Goal: Find specific page/section: Find specific page/section

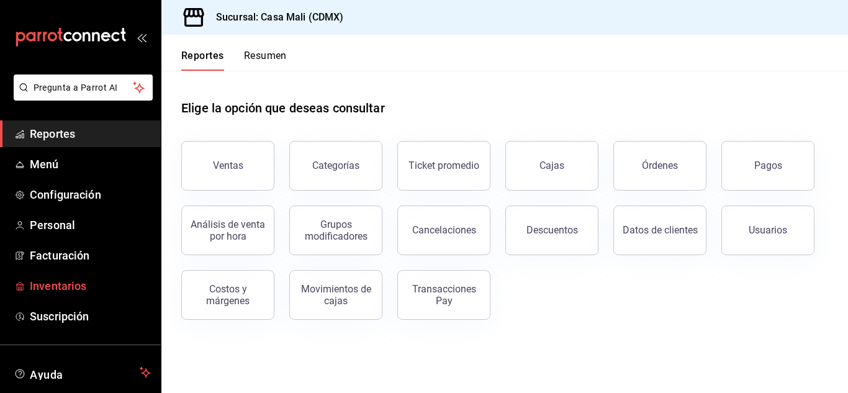
click at [61, 281] on span "Inventarios" at bounding box center [90, 286] width 121 height 17
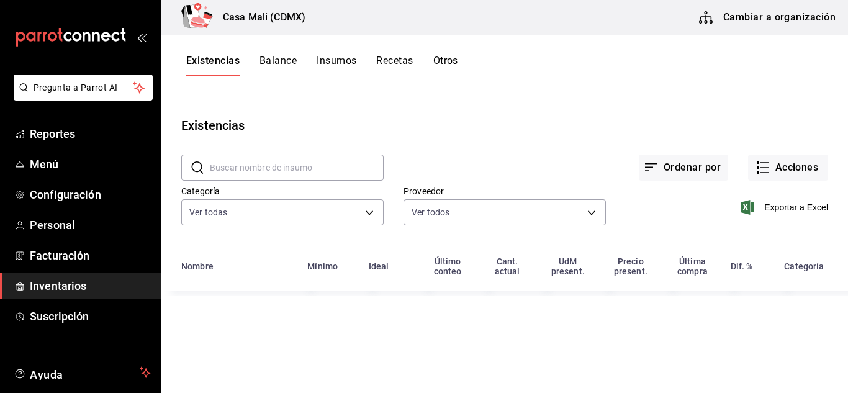
click at [394, 62] on button "Recetas" at bounding box center [394, 65] width 37 height 21
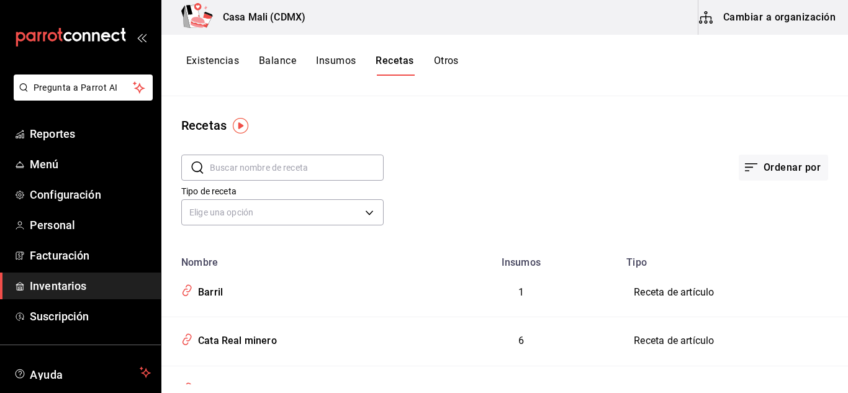
click at [237, 166] on input "text" at bounding box center [297, 167] width 174 height 25
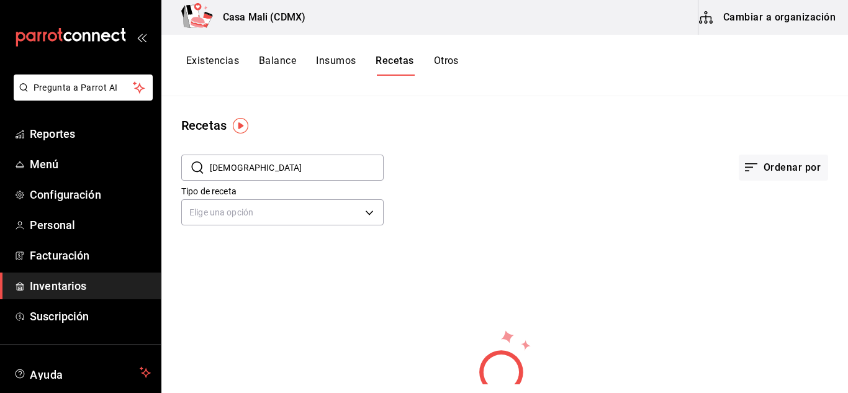
click at [234, 165] on input "[DEMOGRAPHIC_DATA]" at bounding box center [297, 167] width 174 height 25
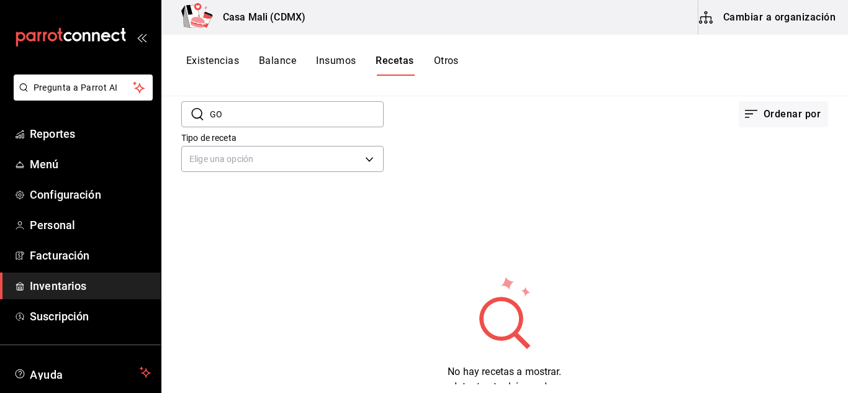
scroll to position [51, 0]
drag, startPoint x: 223, startPoint y: 109, endPoint x: 209, endPoint y: 109, distance: 13.7
click at [209, 109] on div "​ GO ​" at bounding box center [282, 117] width 202 height 26
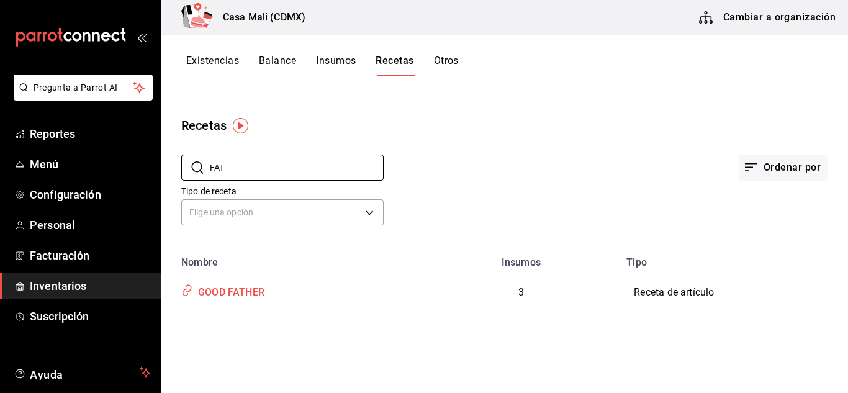
click at [211, 289] on div "GOOD FATHER" at bounding box center [228, 290] width 71 height 19
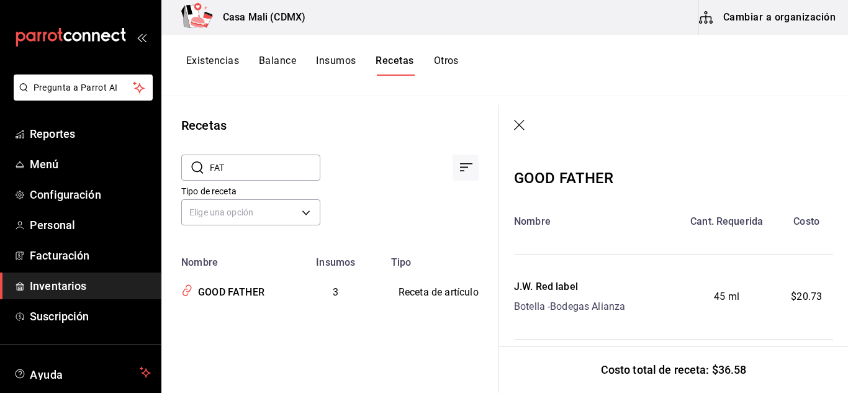
drag, startPoint x: 237, startPoint y: 162, endPoint x: 188, endPoint y: 165, distance: 49.2
click at [188, 165] on div "​ FAT ​" at bounding box center [250, 168] width 139 height 26
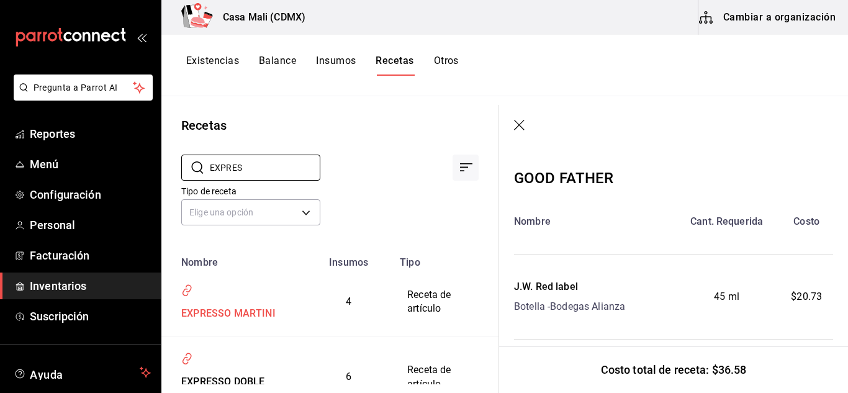
click at [227, 318] on div "EXPRESSO MARTINI" at bounding box center [225, 311] width 99 height 19
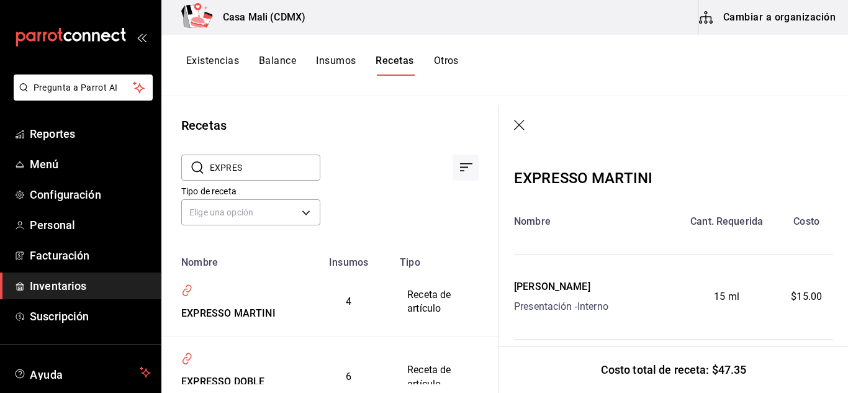
click at [253, 169] on input "EXPRES" at bounding box center [265, 167] width 111 height 25
drag, startPoint x: 253, startPoint y: 170, endPoint x: 203, endPoint y: 166, distance: 50.4
click at [203, 166] on div "​ EXPRES ​" at bounding box center [250, 168] width 139 height 26
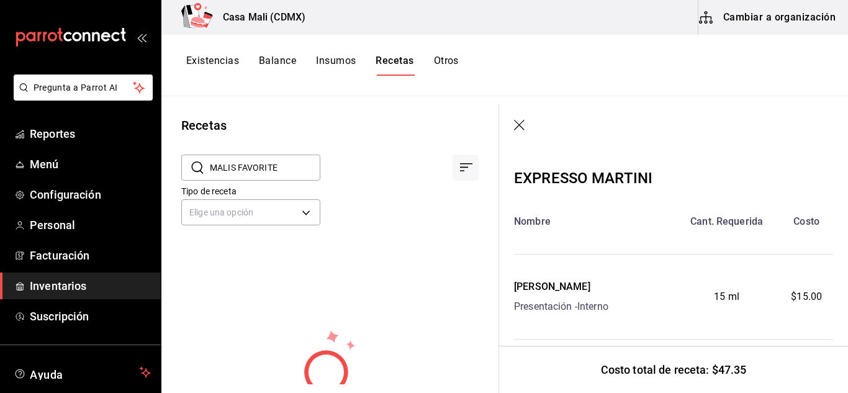
click at [201, 169] on icon at bounding box center [198, 167] width 12 height 12
click at [306, 175] on input "MALIS FAVORITE" at bounding box center [265, 167] width 111 height 25
click at [461, 265] on div "​ MALIS FAVORITE ​ Tipo de receta Elige una opción default No hay recetas a mos…" at bounding box center [329, 291] width 337 height 313
click at [396, 60] on button "Recetas" at bounding box center [395, 65] width 38 height 21
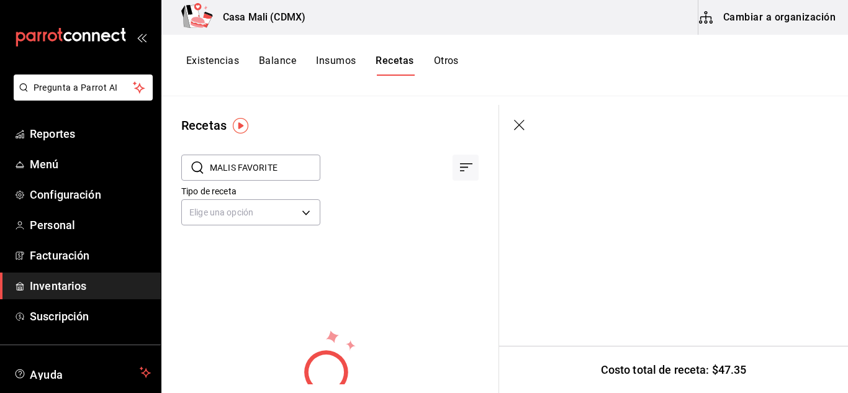
drag, startPoint x: 283, startPoint y: 168, endPoint x: 208, endPoint y: 171, distance: 75.2
click at [208, 171] on div "​ MALIS FAVORITE ​" at bounding box center [250, 168] width 139 height 26
drag, startPoint x: 292, startPoint y: 171, endPoint x: 225, endPoint y: 173, distance: 66.5
click at [225, 173] on input "MALIS FAVORITE" at bounding box center [265, 167] width 111 height 25
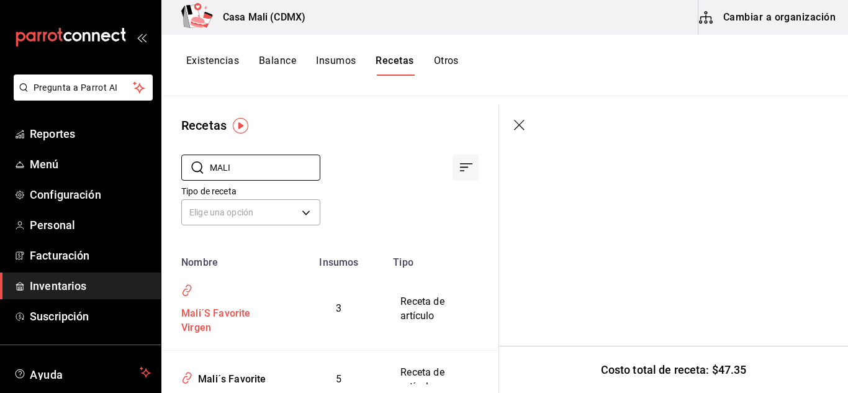
type input "MALI"
click at [235, 314] on div "Mali´S Favorite Virgen" at bounding box center [226, 319] width 101 height 34
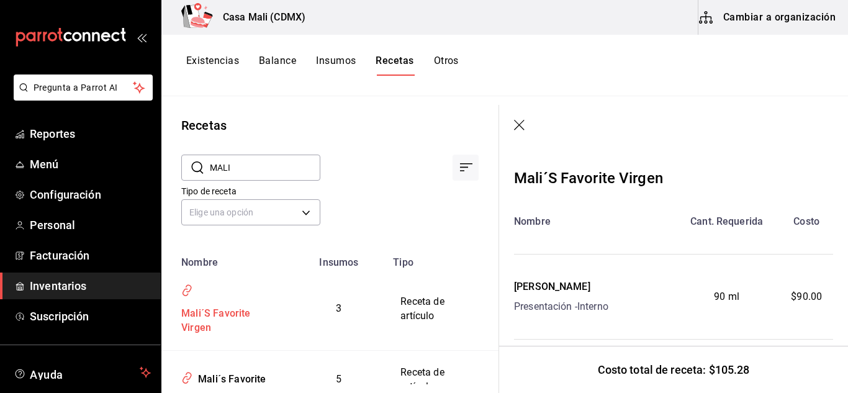
click at [235, 314] on div "Mali´S Favorite Virgen" at bounding box center [226, 319] width 101 height 34
click at [224, 376] on div "Mali´s Favorite" at bounding box center [229, 377] width 73 height 19
